Goal: Task Accomplishment & Management: Use online tool/utility

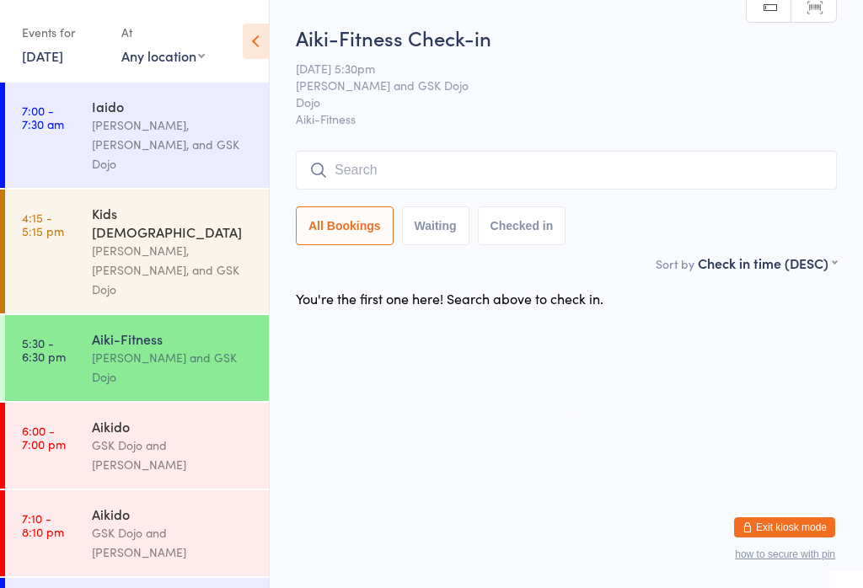
click at [195, 241] on div "[PERSON_NAME], [PERSON_NAME], and GSK Dojo" at bounding box center [173, 270] width 163 height 58
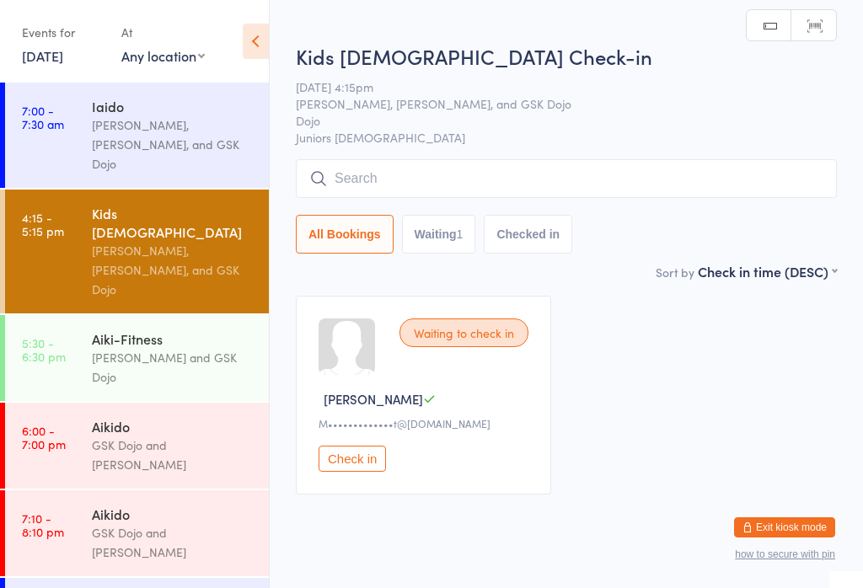
click at [762, 161] on input "search" at bounding box center [566, 178] width 541 height 39
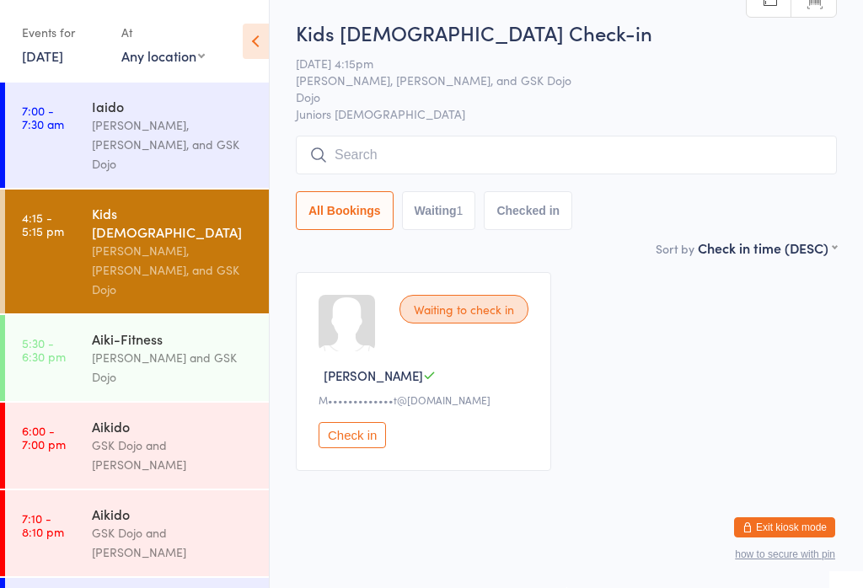
scroll to position [161, 0]
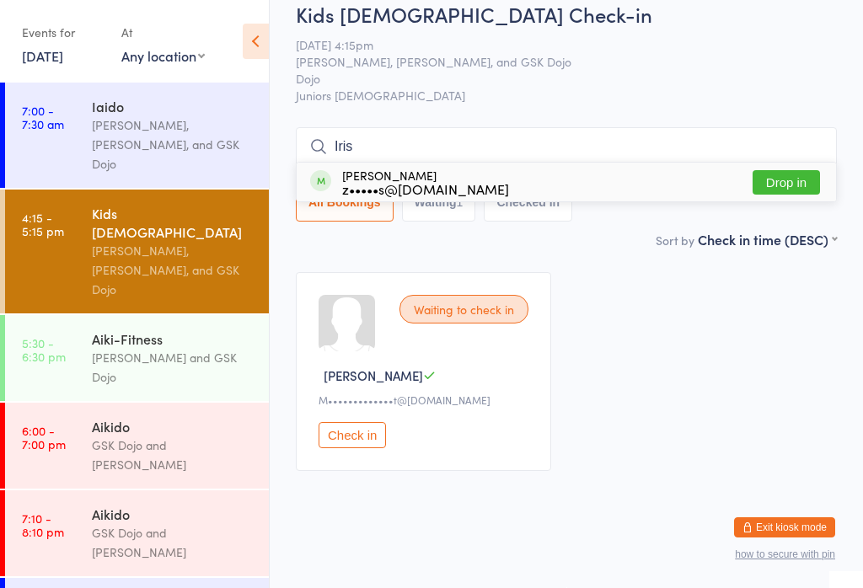
type input "Iris"
click at [802, 170] on button "Drop in" at bounding box center [786, 182] width 67 height 24
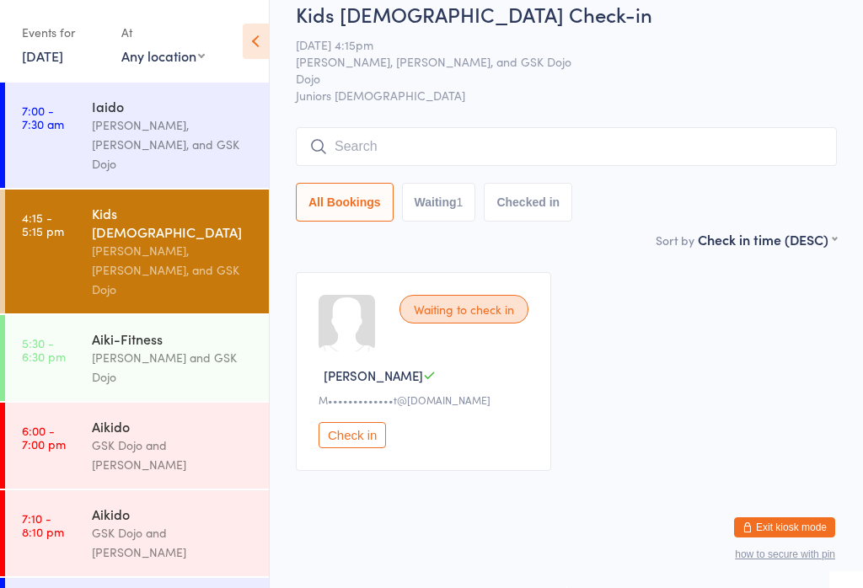
scroll to position [40, 0]
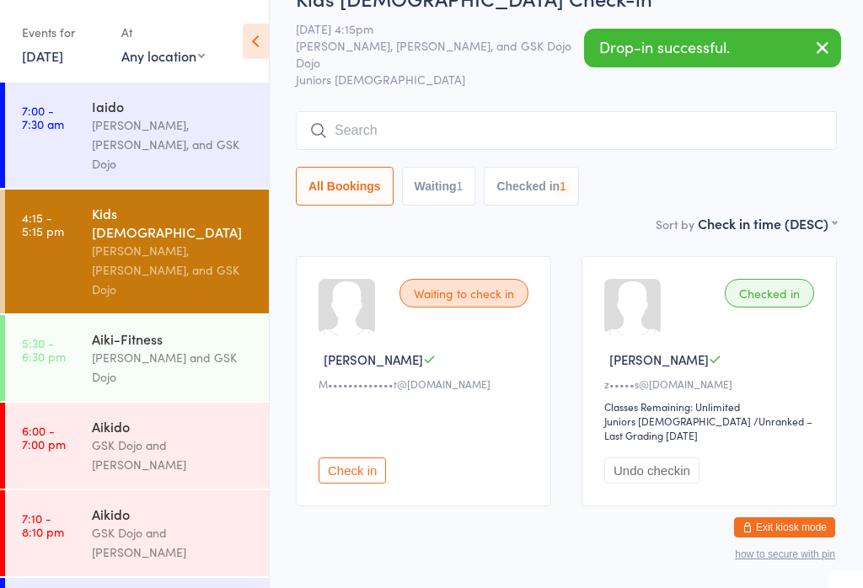
click at [602, 120] on input "search" at bounding box center [566, 130] width 541 height 39
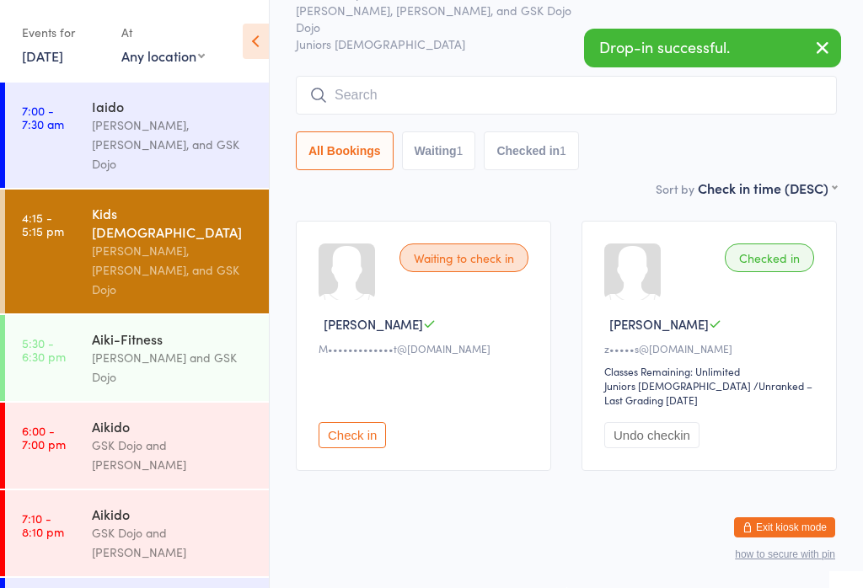
scroll to position [153, 0]
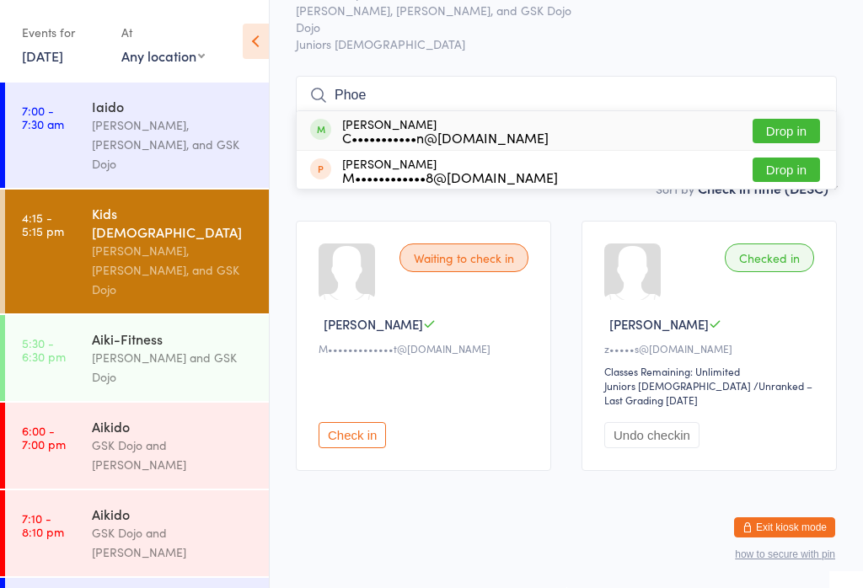
type input "Phoe"
click at [795, 119] on button "Drop in" at bounding box center [786, 131] width 67 height 24
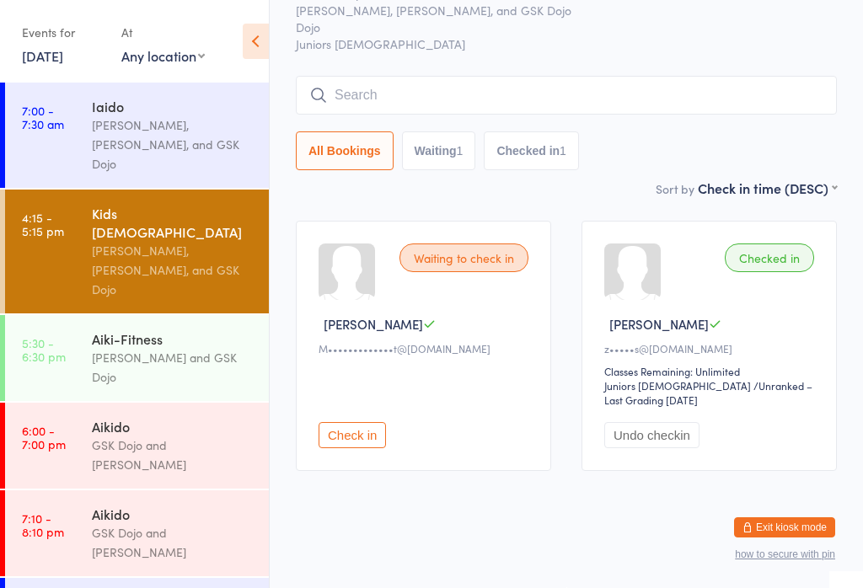
scroll to position [94, 0]
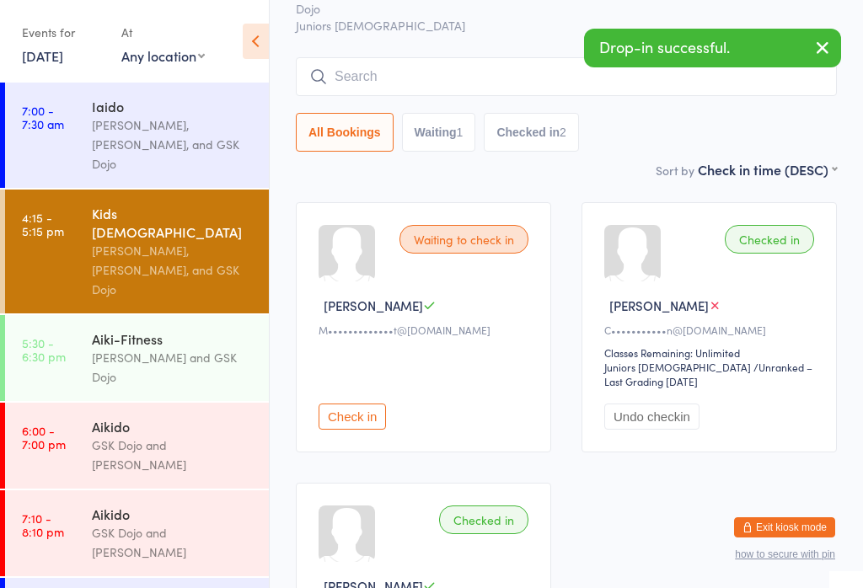
click at [438, 67] on input "search" at bounding box center [566, 76] width 541 height 39
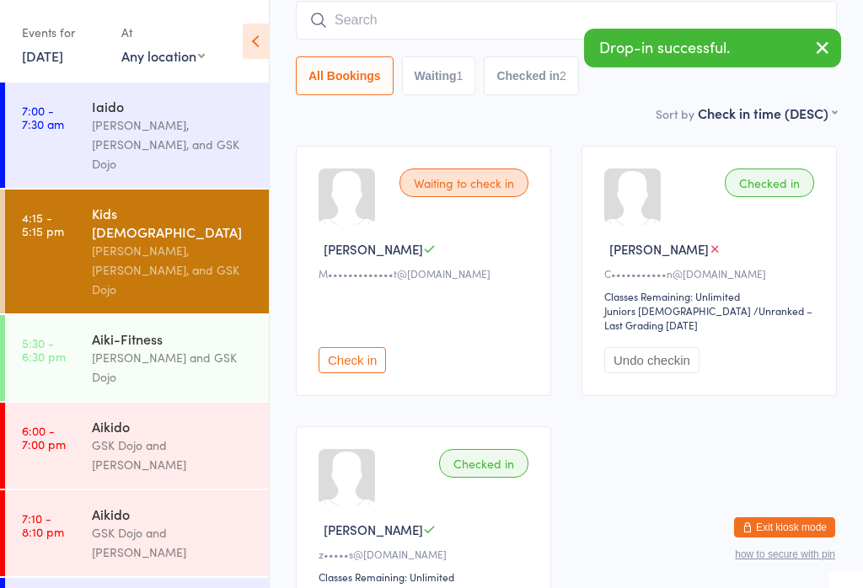
scroll to position [153, 0]
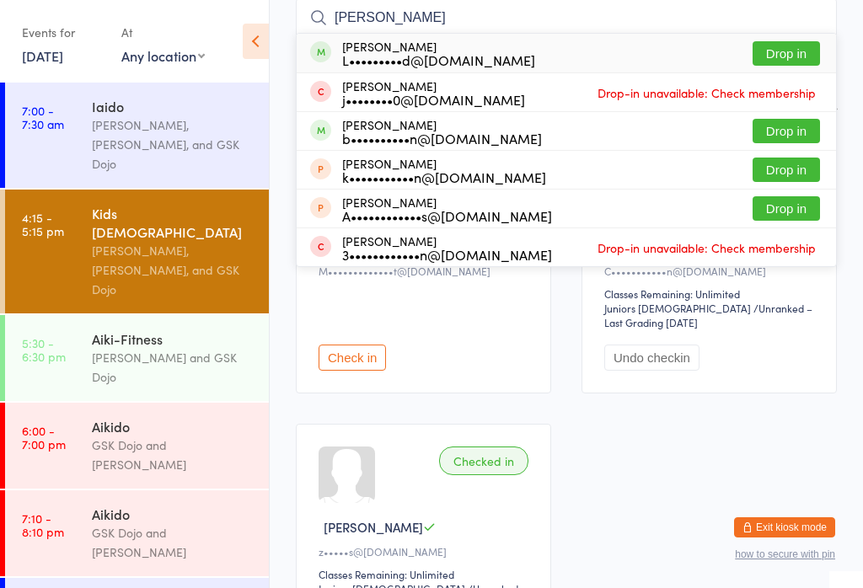
type input "[PERSON_NAME]"
click at [799, 54] on button "Drop in" at bounding box center [786, 53] width 67 height 24
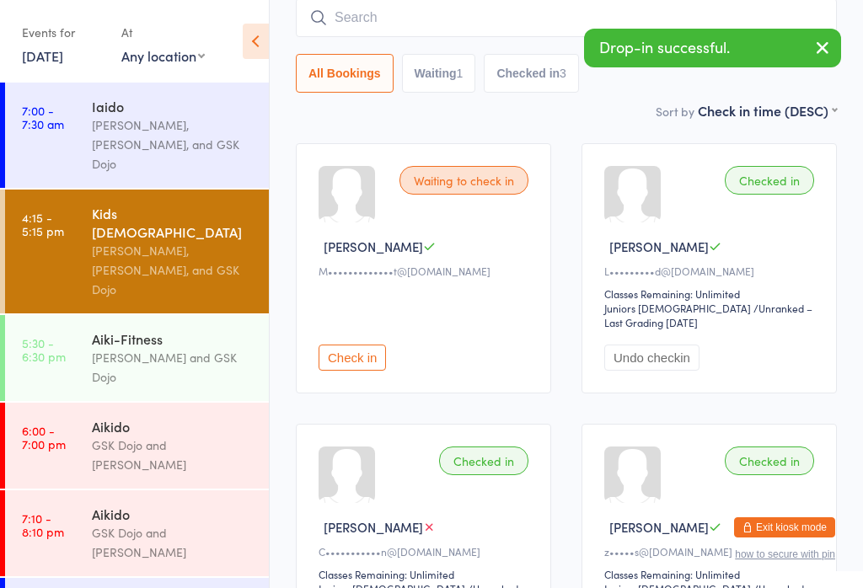
click at [455, 24] on input "search" at bounding box center [566, 17] width 541 height 39
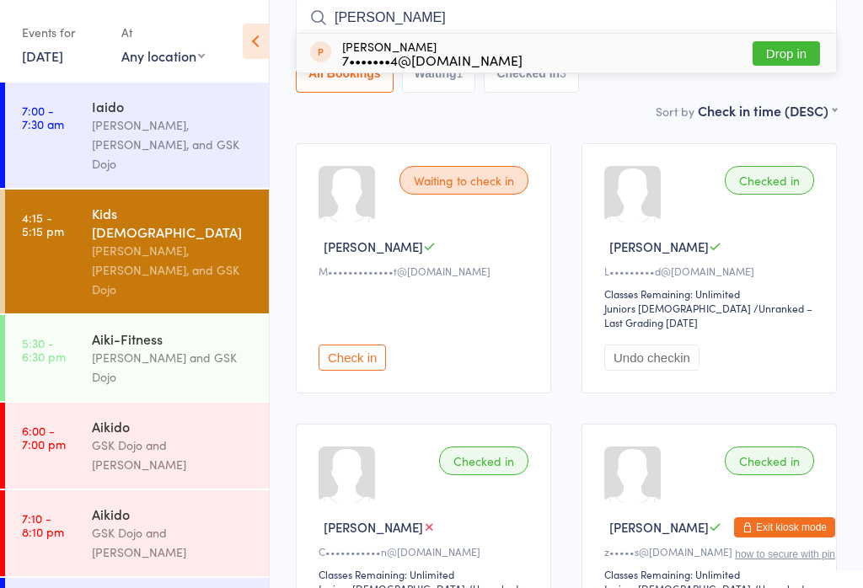
type input "Y"
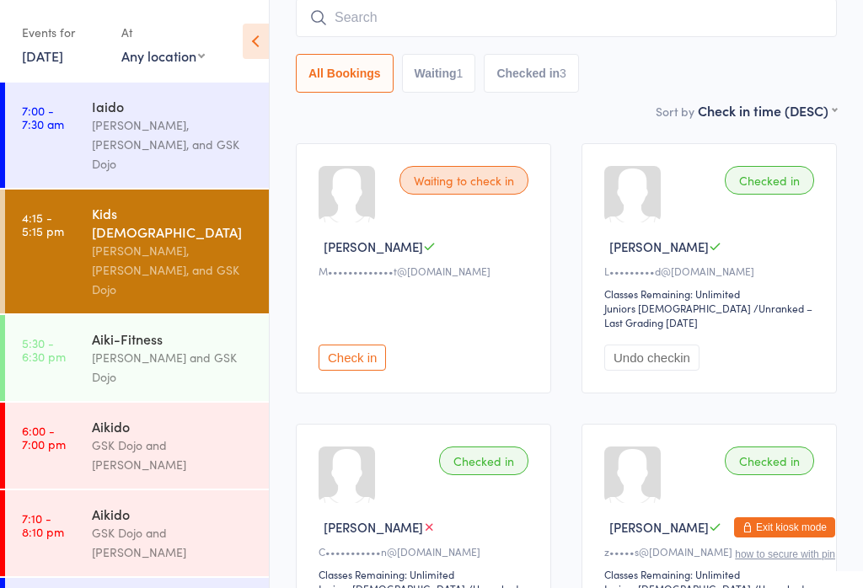
type input "J"
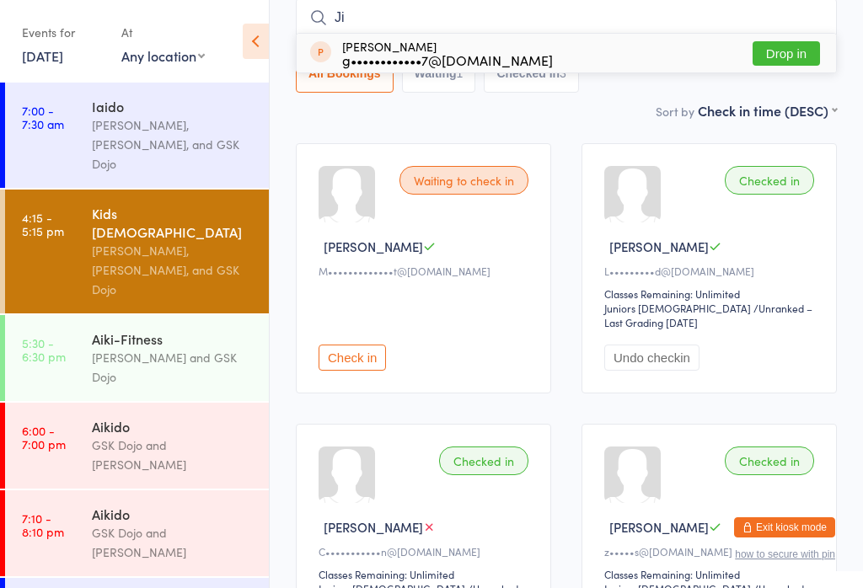
type input "J"
type input "Ya"
click at [775, 56] on button "Drop in" at bounding box center [786, 53] width 67 height 24
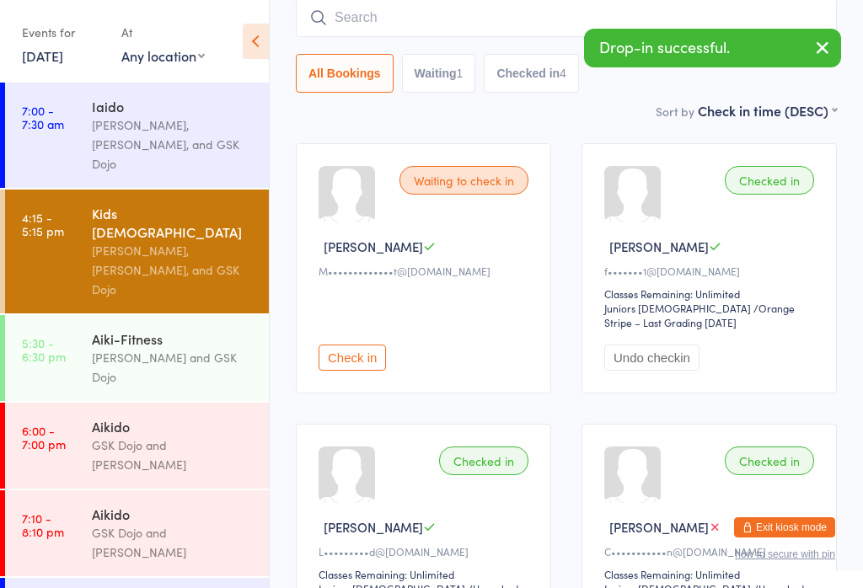
click at [413, 23] on input "search" at bounding box center [566, 17] width 541 height 39
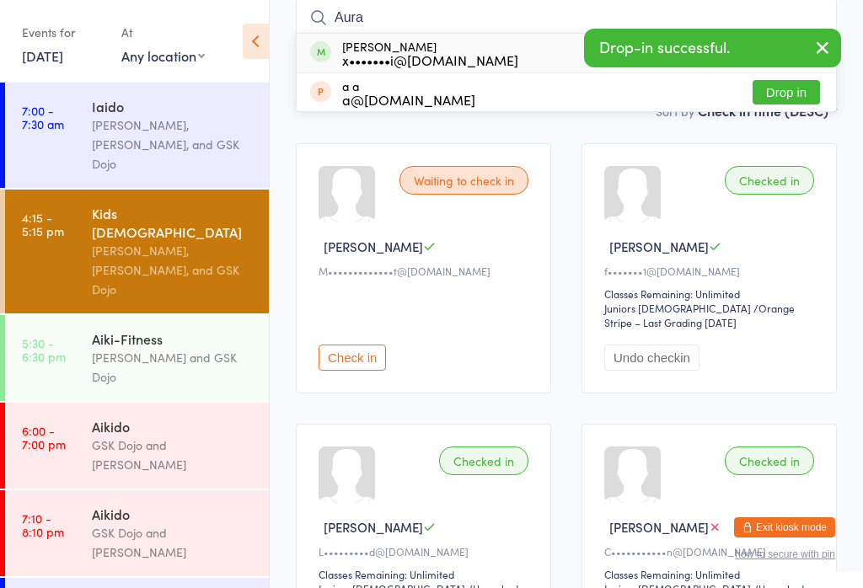
click at [824, 39] on icon "button" at bounding box center [822, 47] width 20 height 21
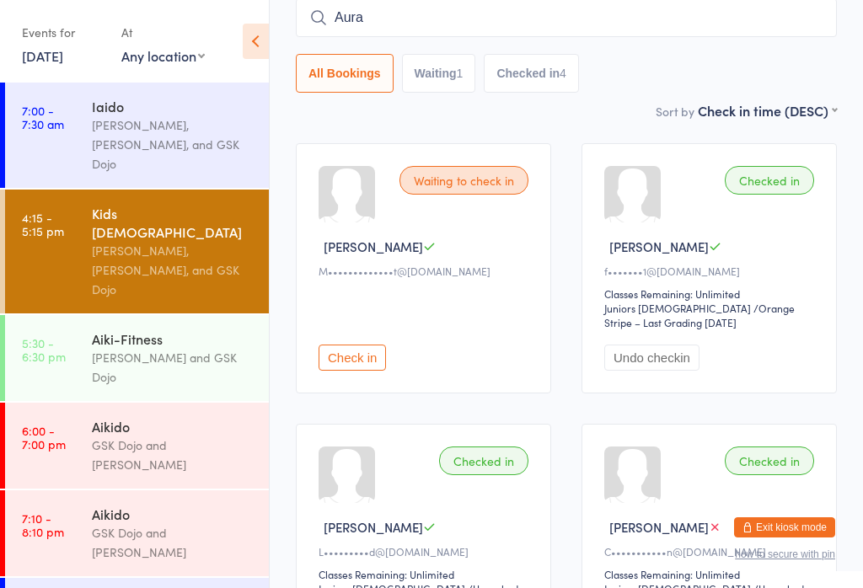
click at [743, 13] on input "Aura" at bounding box center [566, 17] width 541 height 39
type input "Aura"
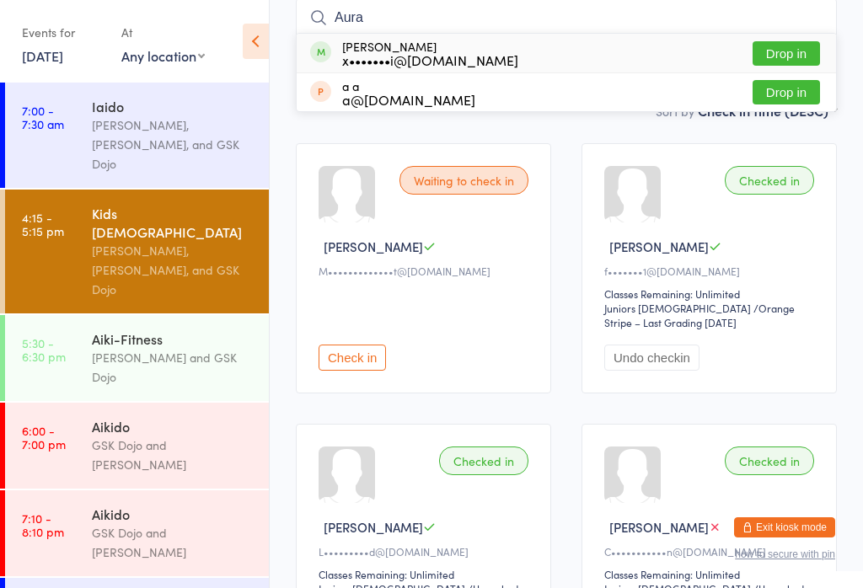
click at [799, 50] on button "Drop in" at bounding box center [786, 53] width 67 height 24
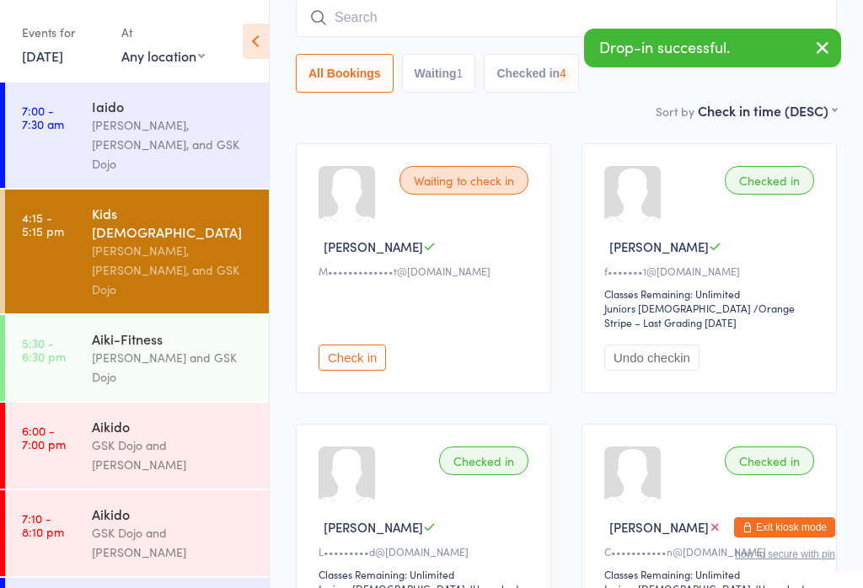
click at [563, 12] on input "search" at bounding box center [566, 17] width 541 height 39
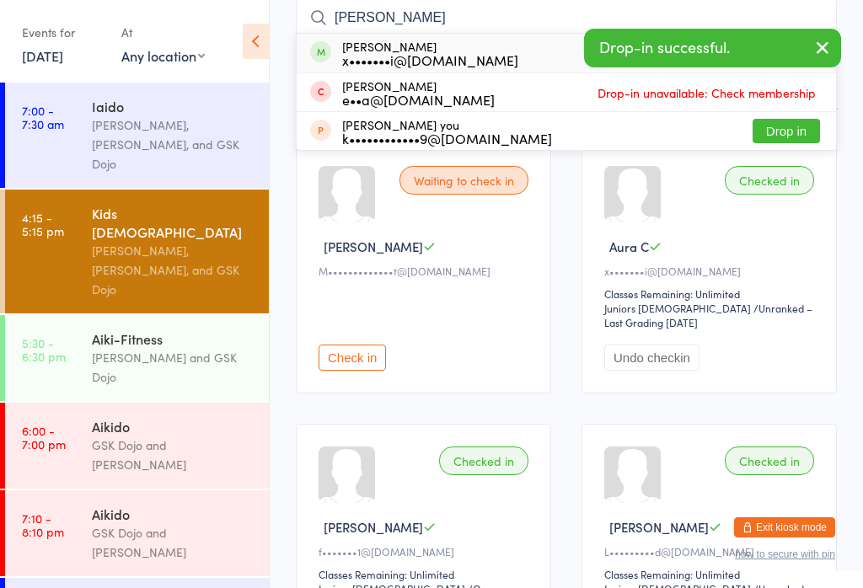
type input "[PERSON_NAME]"
click at [492, 41] on div "[PERSON_NAME] x•••••••i@[DOMAIN_NAME] Drop in" at bounding box center [566, 53] width 539 height 39
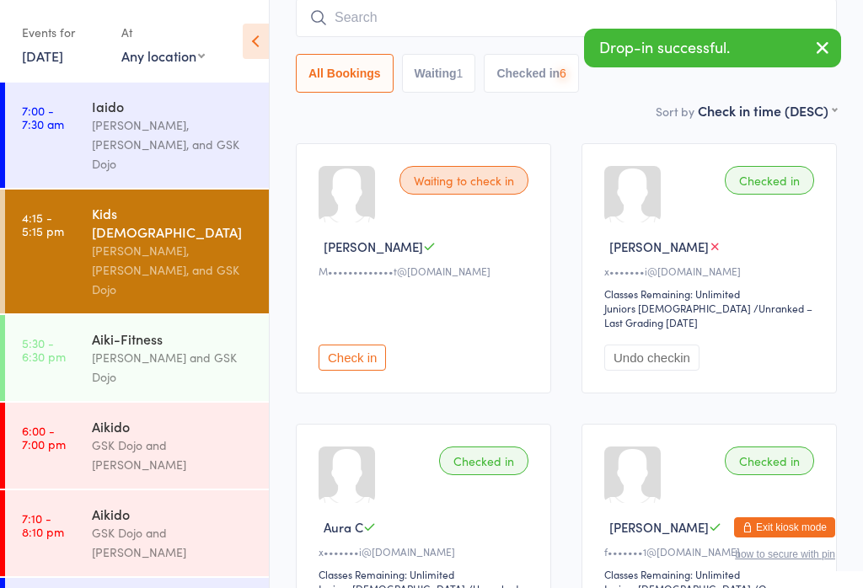
click at [505, 16] on input "search" at bounding box center [566, 17] width 541 height 39
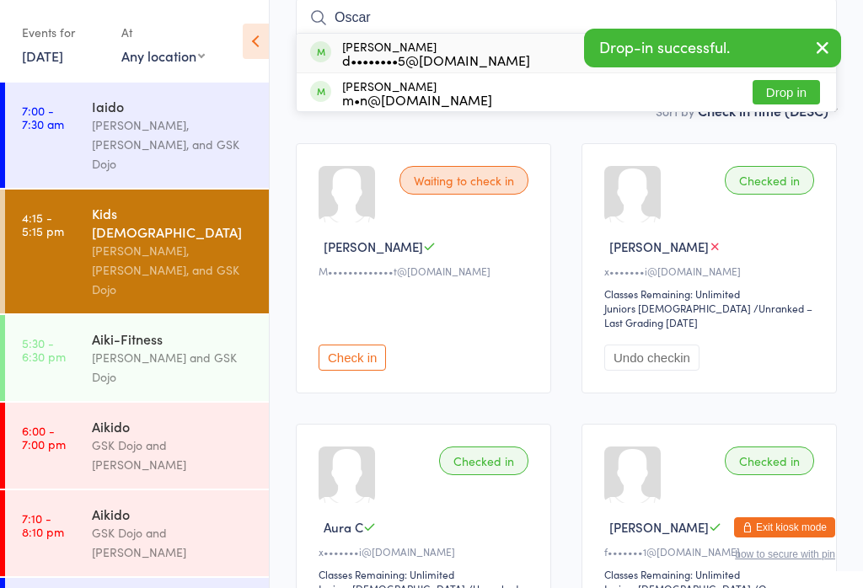
type input "Oscar"
click at [399, 50] on div "[PERSON_NAME] d••••••••5@[DOMAIN_NAME]" at bounding box center [436, 53] width 188 height 27
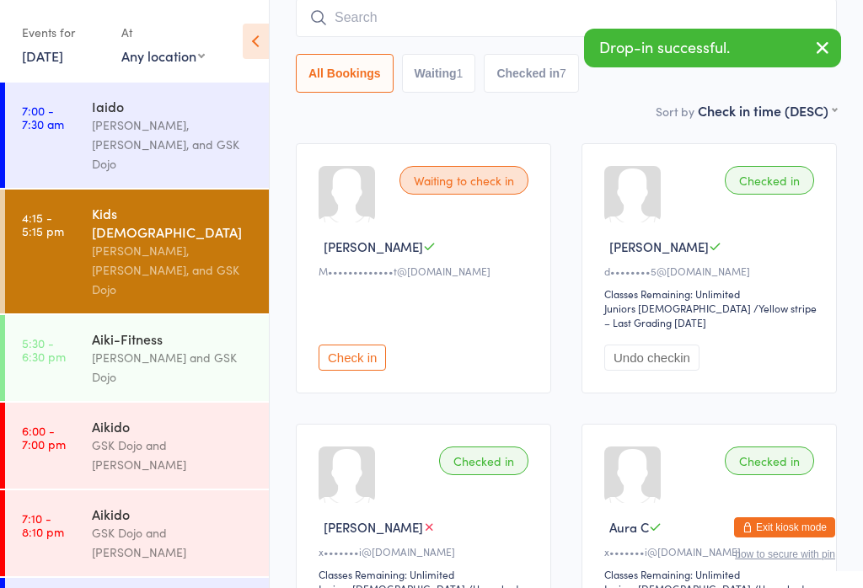
click at [530, 23] on input "search" at bounding box center [566, 17] width 541 height 39
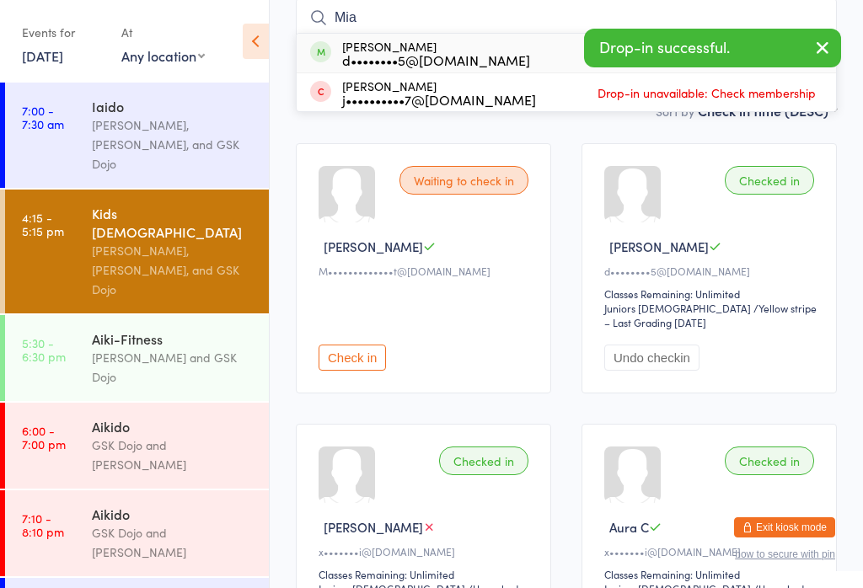
type input "Mia"
click at [430, 43] on div "[PERSON_NAME] d••••••••5@[DOMAIN_NAME]" at bounding box center [436, 53] width 188 height 27
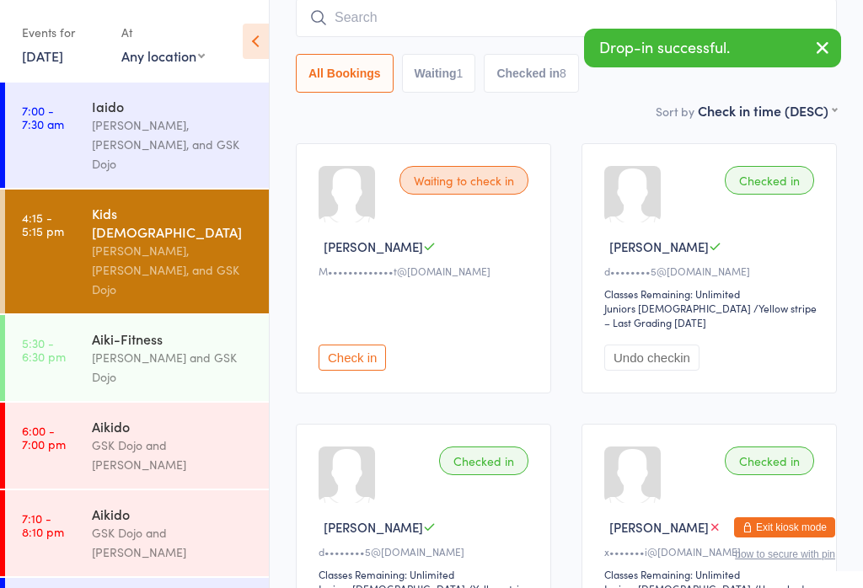
click at [436, 20] on input "search" at bounding box center [566, 17] width 541 height 39
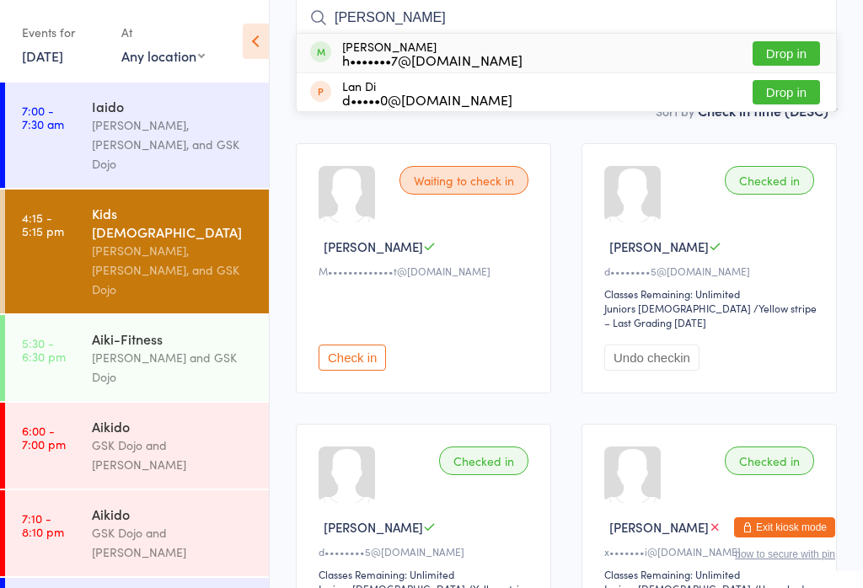
type input "[PERSON_NAME]"
click at [801, 42] on button "Drop in" at bounding box center [786, 53] width 67 height 24
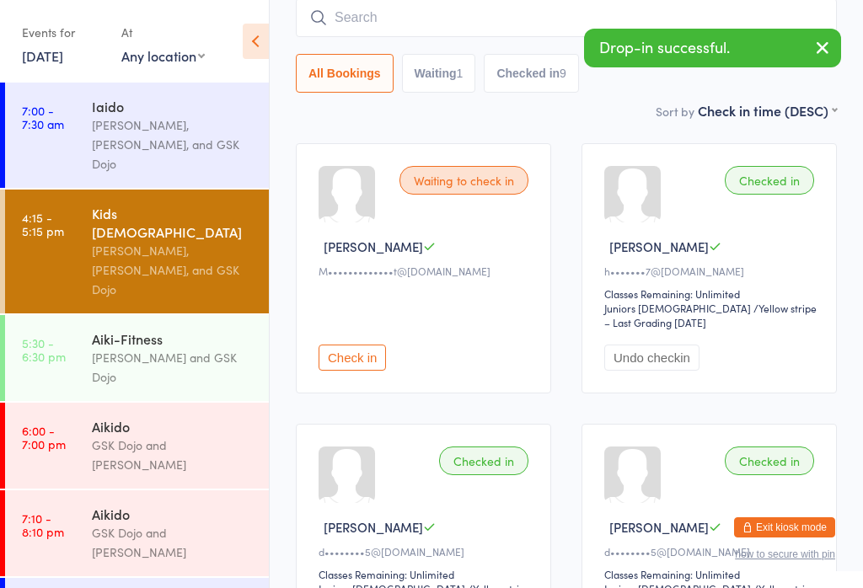
click at [412, 16] on input "search" at bounding box center [566, 17] width 541 height 39
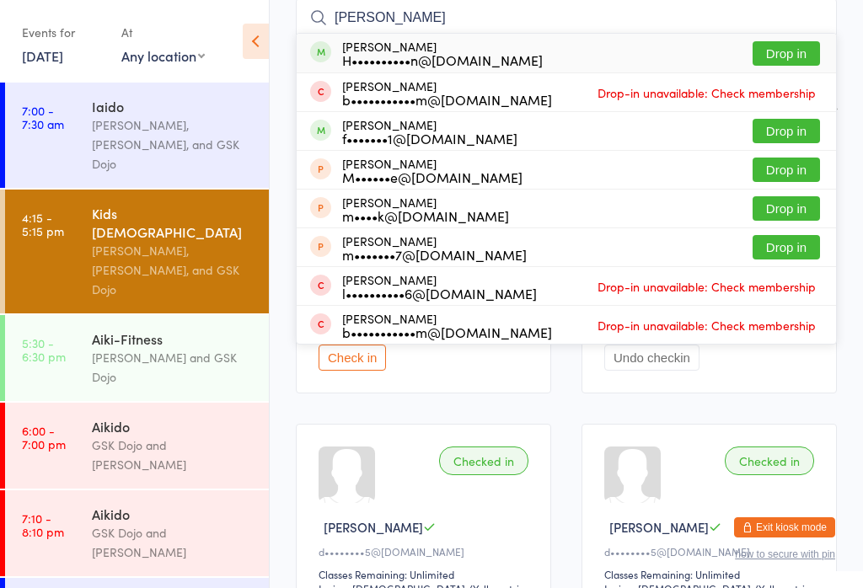
type input "[PERSON_NAME]"
click at [783, 51] on button "Drop in" at bounding box center [786, 53] width 67 height 24
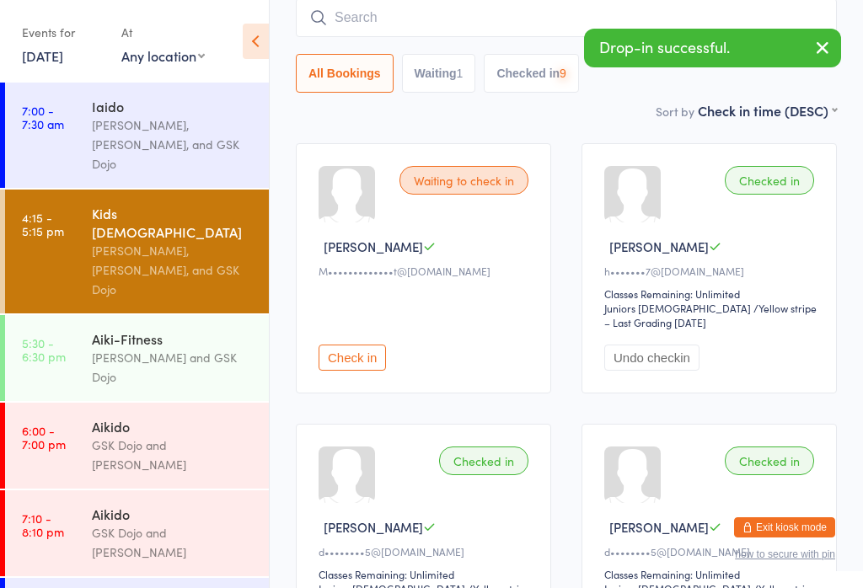
click at [404, 14] on input "search" at bounding box center [566, 17] width 541 height 39
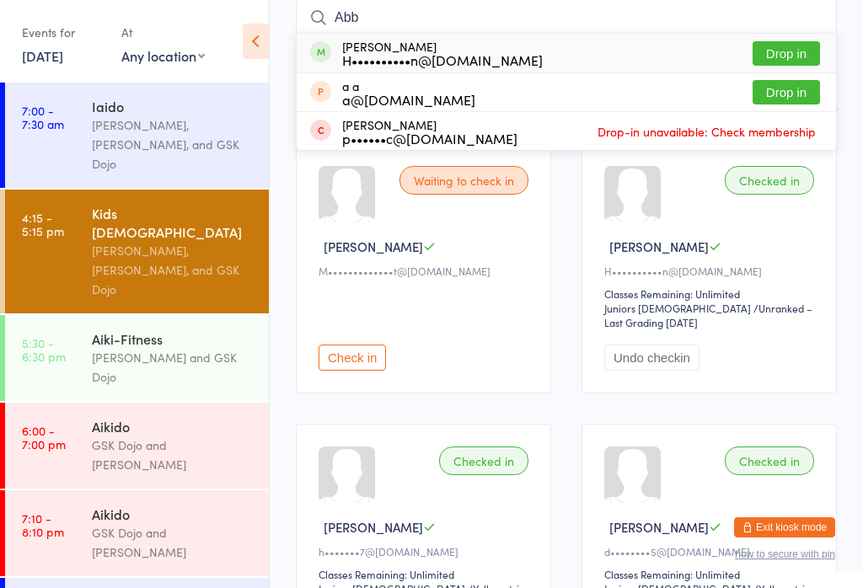
type input "Abb"
click at [434, 50] on div "[PERSON_NAME] H••••••••••n@[DOMAIN_NAME]" at bounding box center [442, 53] width 201 height 27
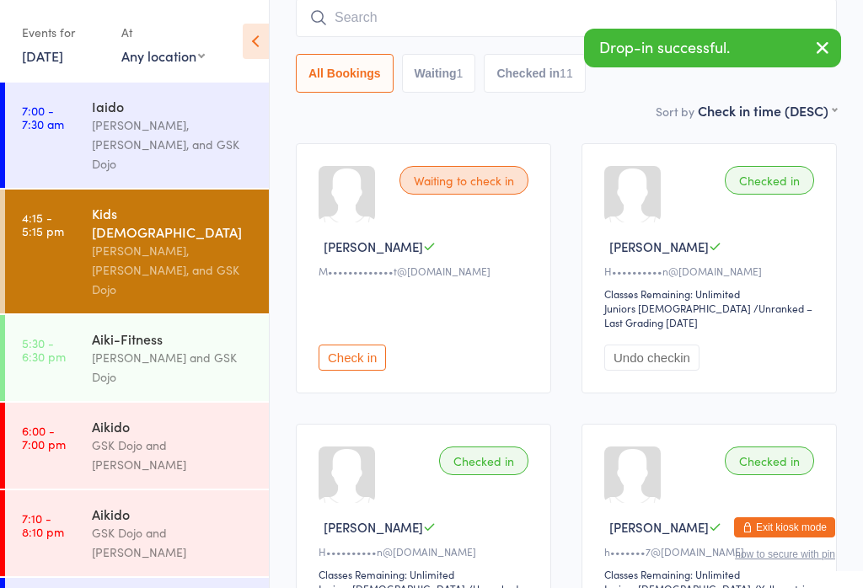
click at [393, 13] on input "search" at bounding box center [566, 17] width 541 height 39
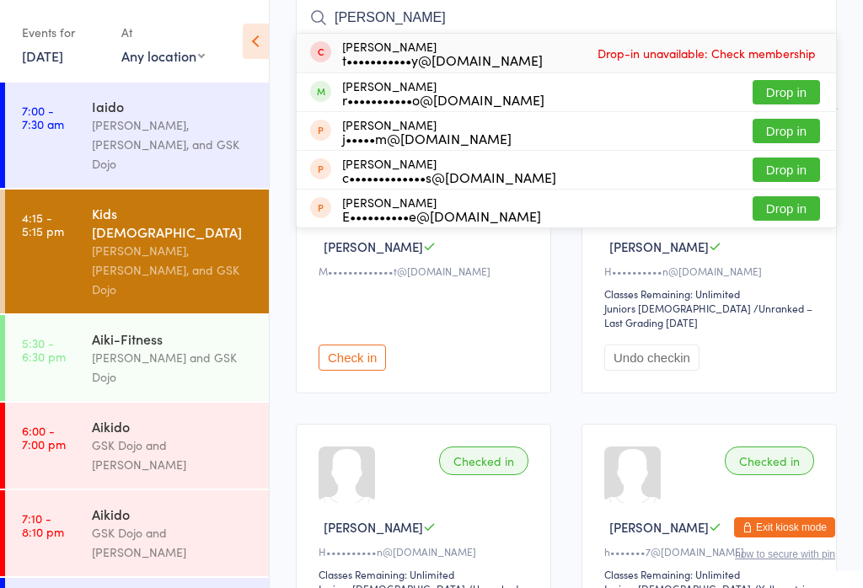
type input "[PERSON_NAME]"
click at [478, 86] on div "[PERSON_NAME] r•••••••••••o@[DOMAIN_NAME]" at bounding box center [443, 92] width 202 height 27
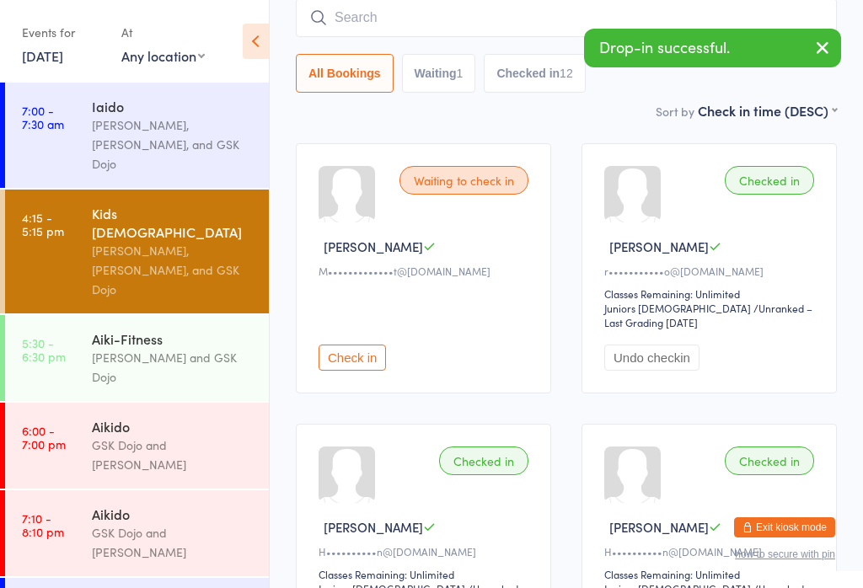
click at [491, 13] on input "search" at bounding box center [566, 17] width 541 height 39
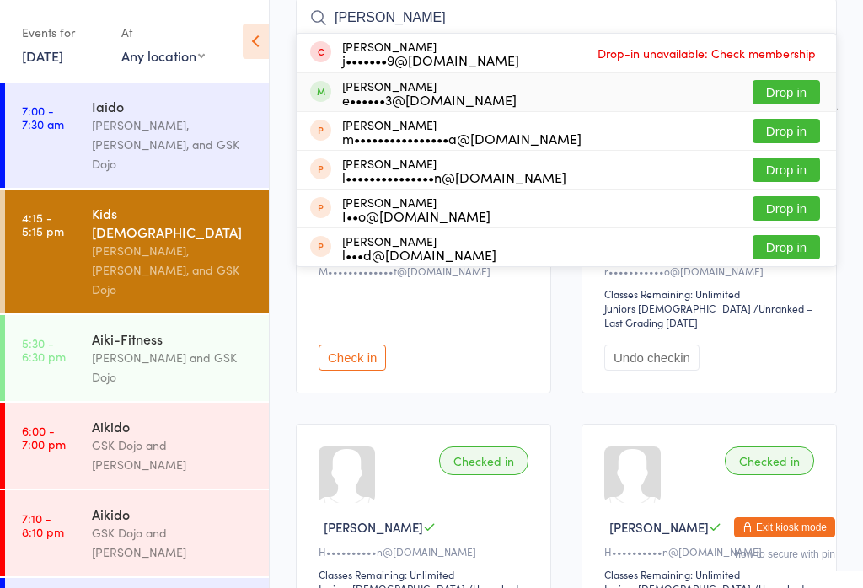
type input "[PERSON_NAME]"
click at [799, 87] on button "Drop in" at bounding box center [786, 92] width 67 height 24
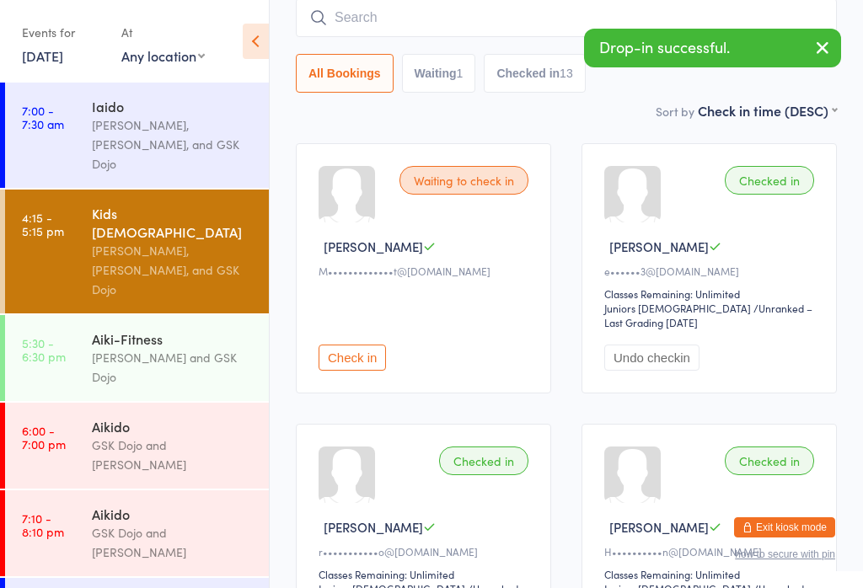
click at [490, 14] on input "search" at bounding box center [566, 17] width 541 height 39
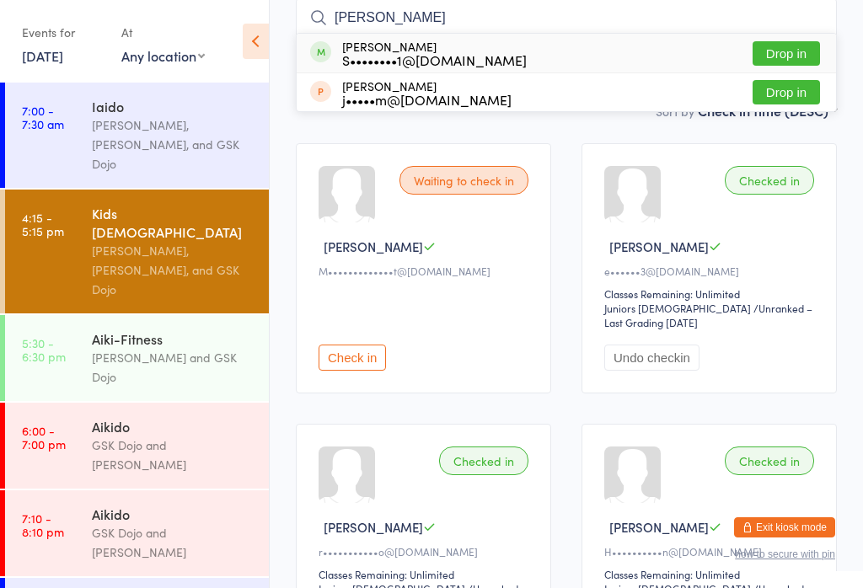
type input "[PERSON_NAME]"
click at [802, 50] on button "Drop in" at bounding box center [786, 53] width 67 height 24
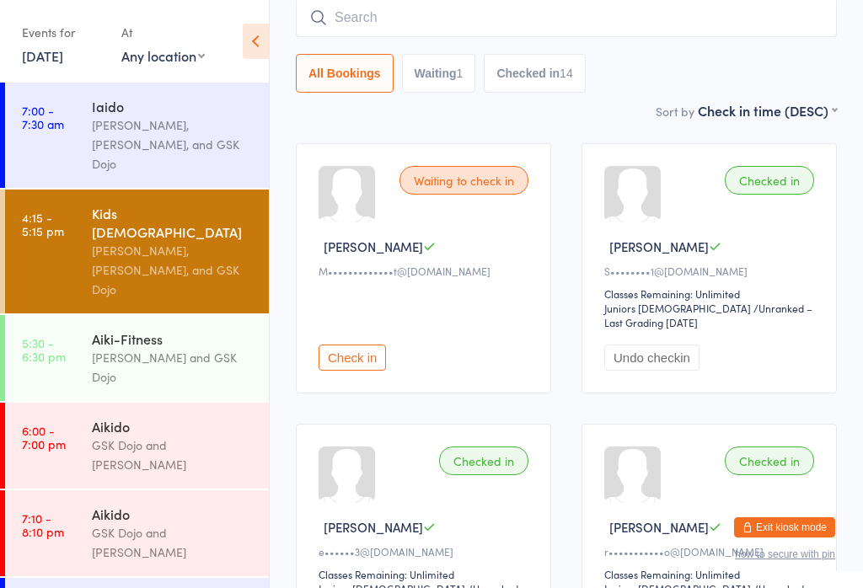
click at [423, 9] on input "search" at bounding box center [566, 17] width 541 height 39
click at [520, 10] on input "J" at bounding box center [566, 17] width 541 height 39
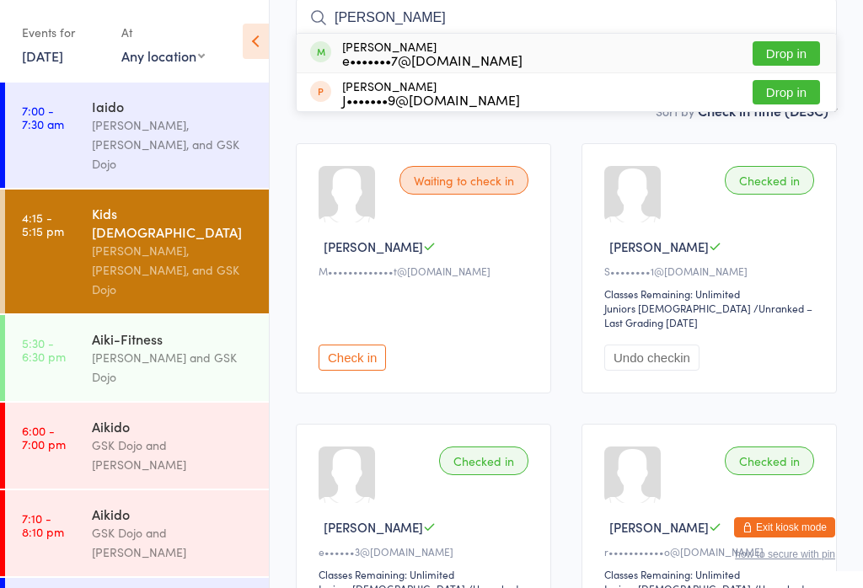
type input "[PERSON_NAME]"
click at [800, 53] on button "Drop in" at bounding box center [786, 53] width 67 height 24
